Goal: Transaction & Acquisition: Purchase product/service

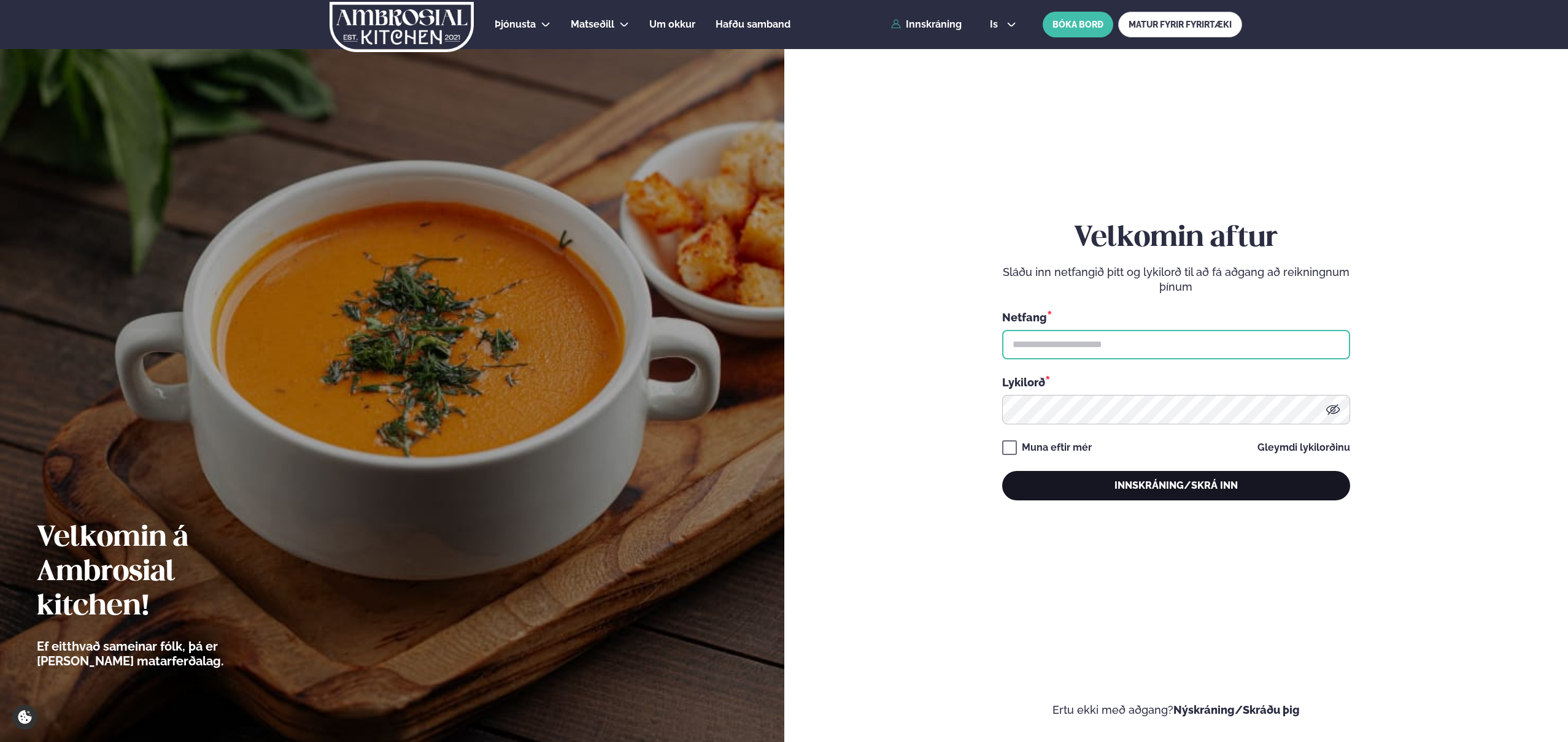
type input "**********"
click at [1139, 490] on button "Innskráning/Skrá inn" at bounding box center [1176, 485] width 348 height 29
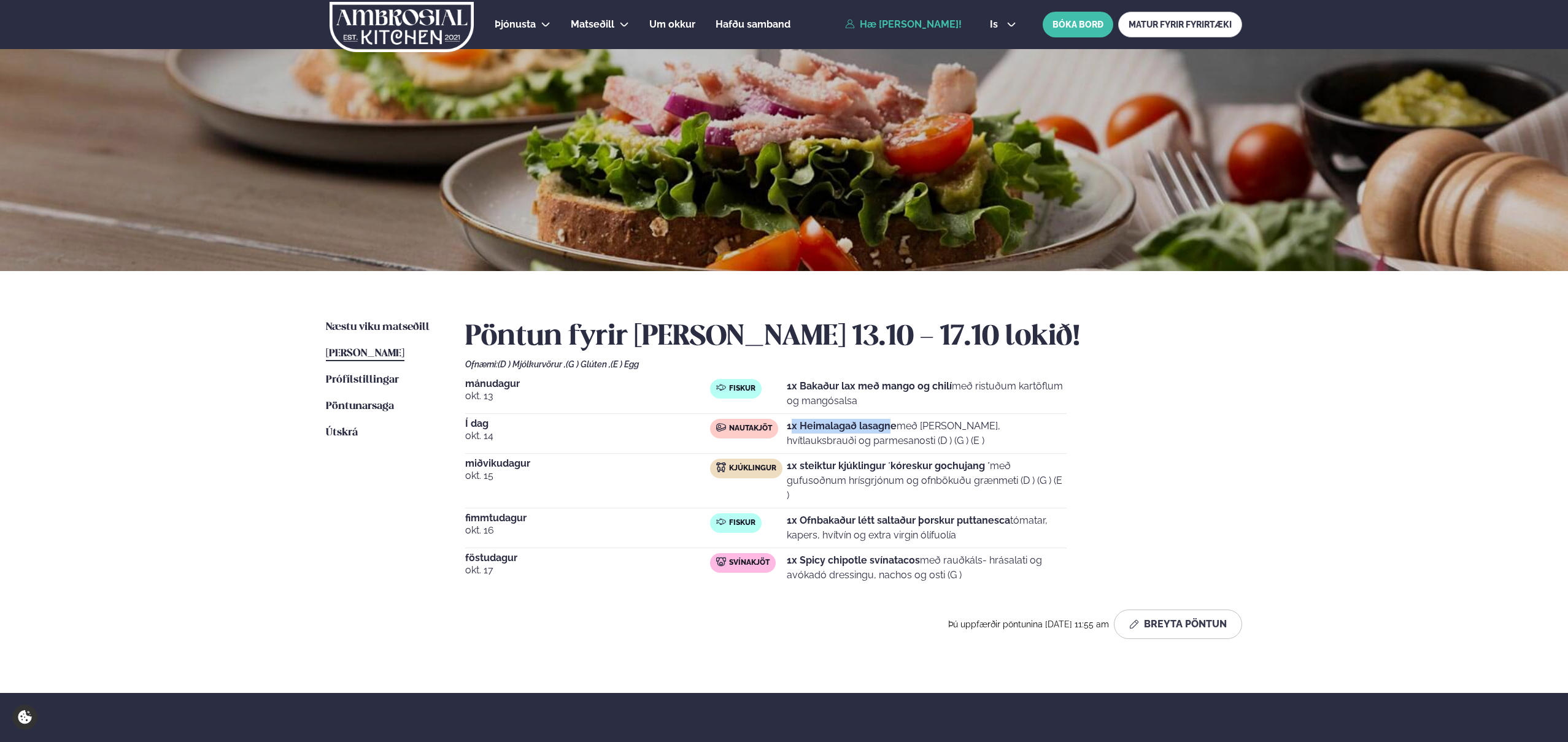
drag, startPoint x: 794, startPoint y: 424, endPoint x: 894, endPoint y: 426, distance: 100.0
click at [894, 426] on strong "1x Heimalagað lasagne" at bounding box center [841, 426] width 110 height 12
drag, startPoint x: 861, startPoint y: 440, endPoint x: 834, endPoint y: 429, distance: 29.2
click at [837, 430] on p "1x Heimalagað lasagne með basil pesto, hvítlauksbrauði og parmesanosti (D ) (G …" at bounding box center [926, 433] width 280 height 29
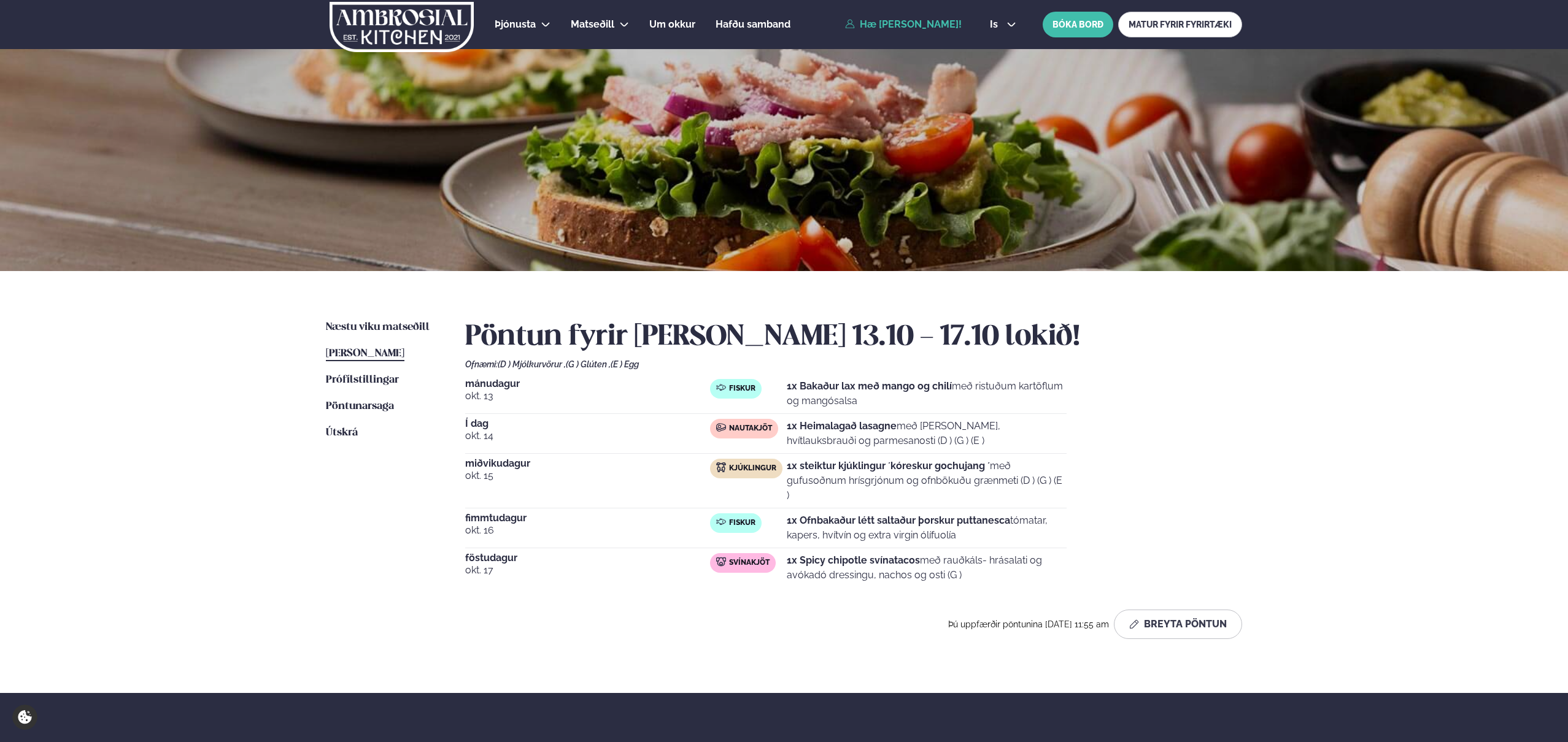
drag, startPoint x: 834, startPoint y: 429, endPoint x: 812, endPoint y: 410, distance: 29.1
click at [837, 428] on strong "1x Heimalagað lasagne" at bounding box center [841, 426] width 110 height 12
